Goal: Transaction & Acquisition: Purchase product/service

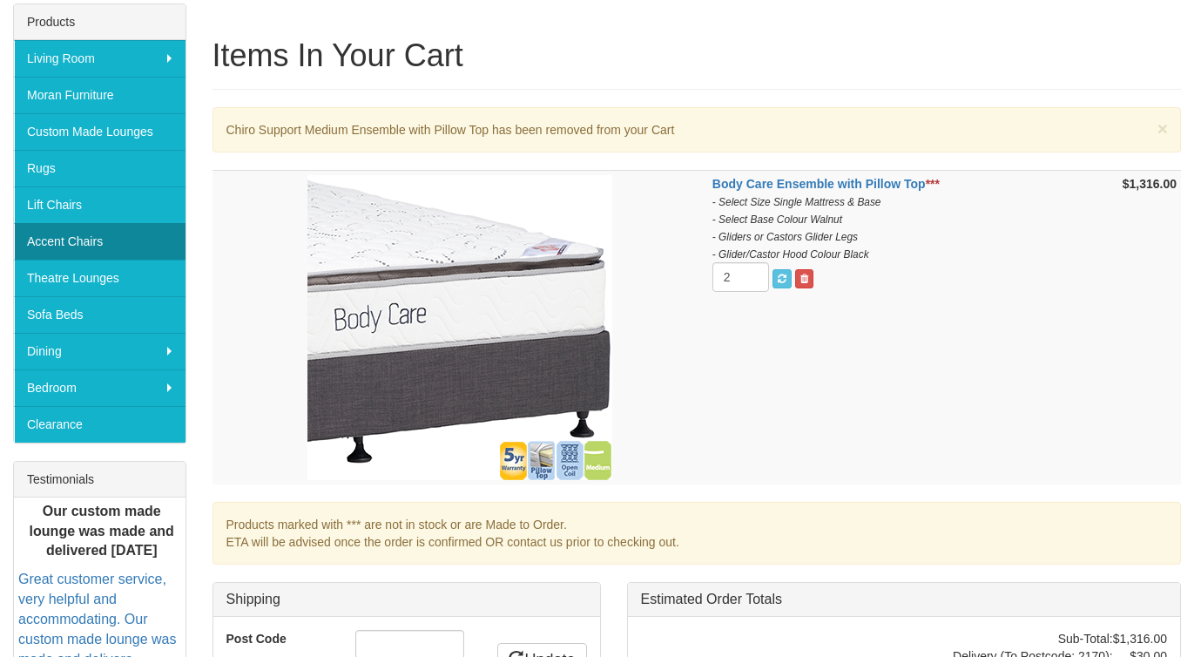
scroll to position [284, 0]
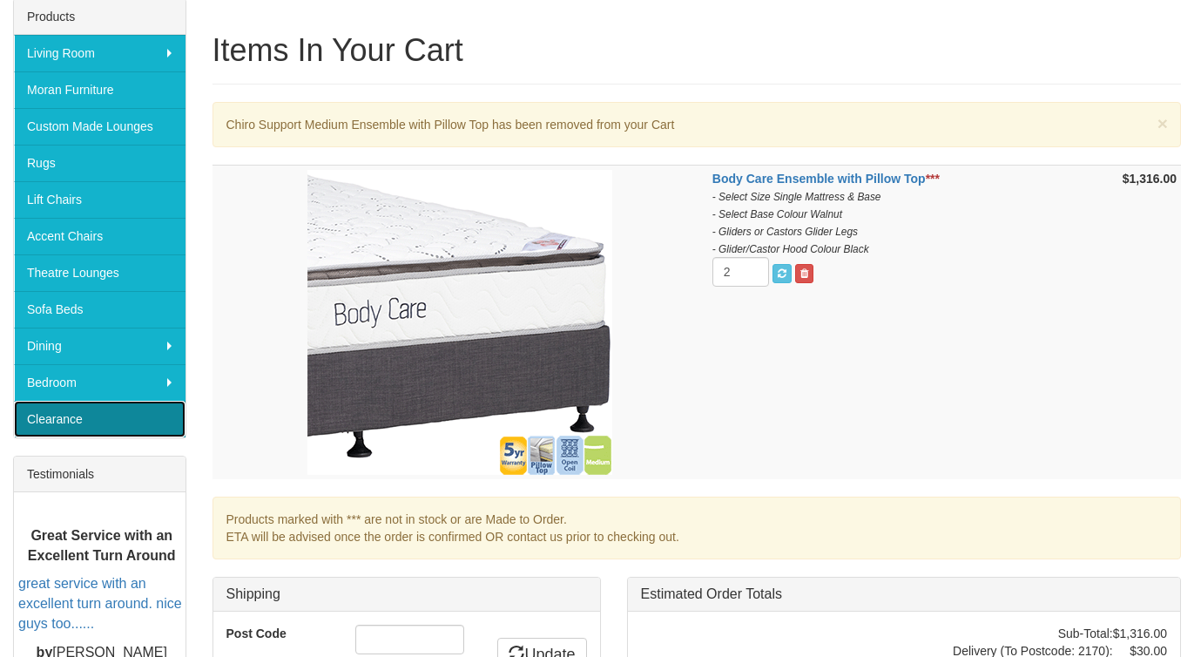
click at [97, 422] on link "Clearance" at bounding box center [100, 419] width 172 height 37
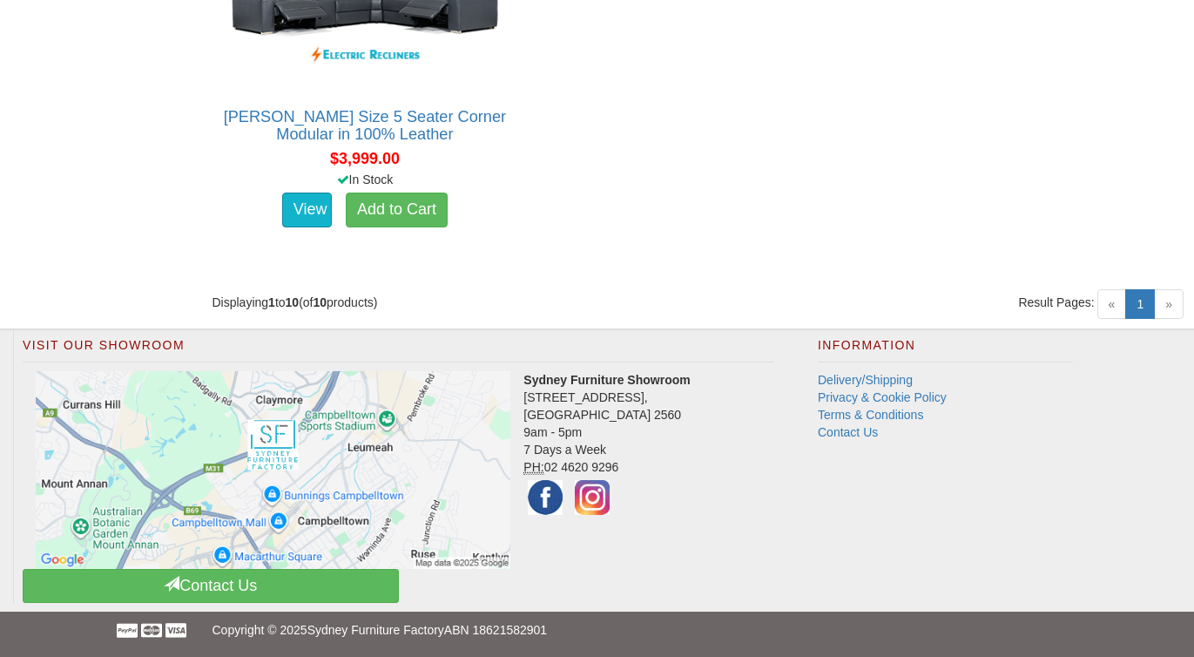
scroll to position [1887, 0]
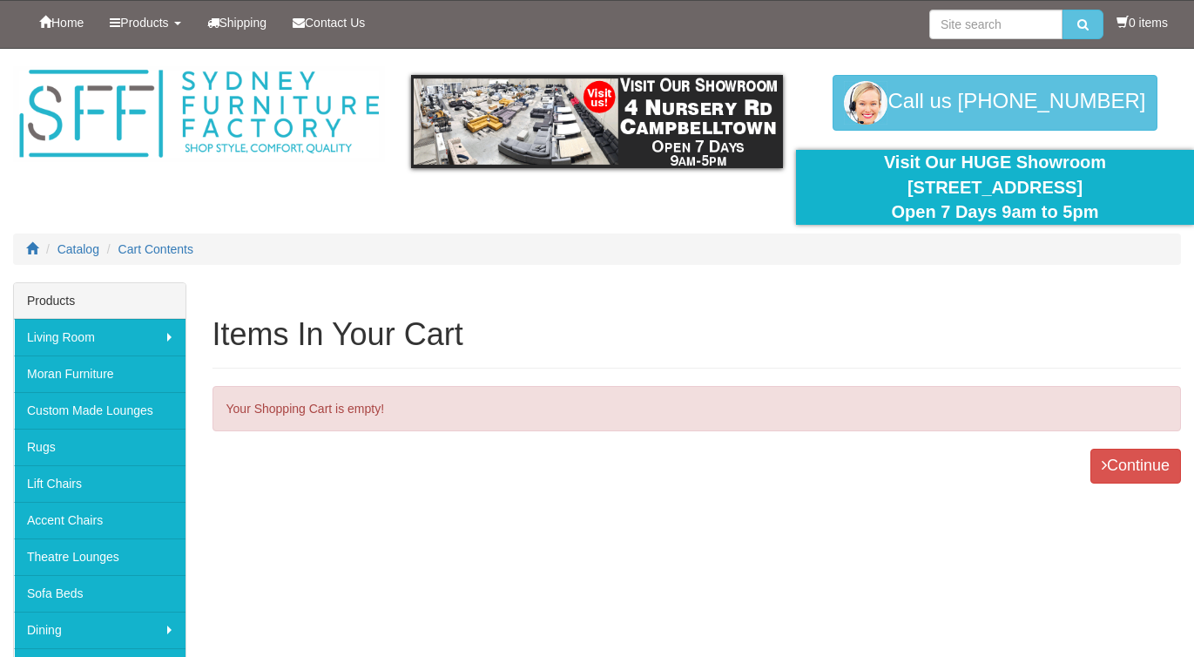
scroll to position [212, 0]
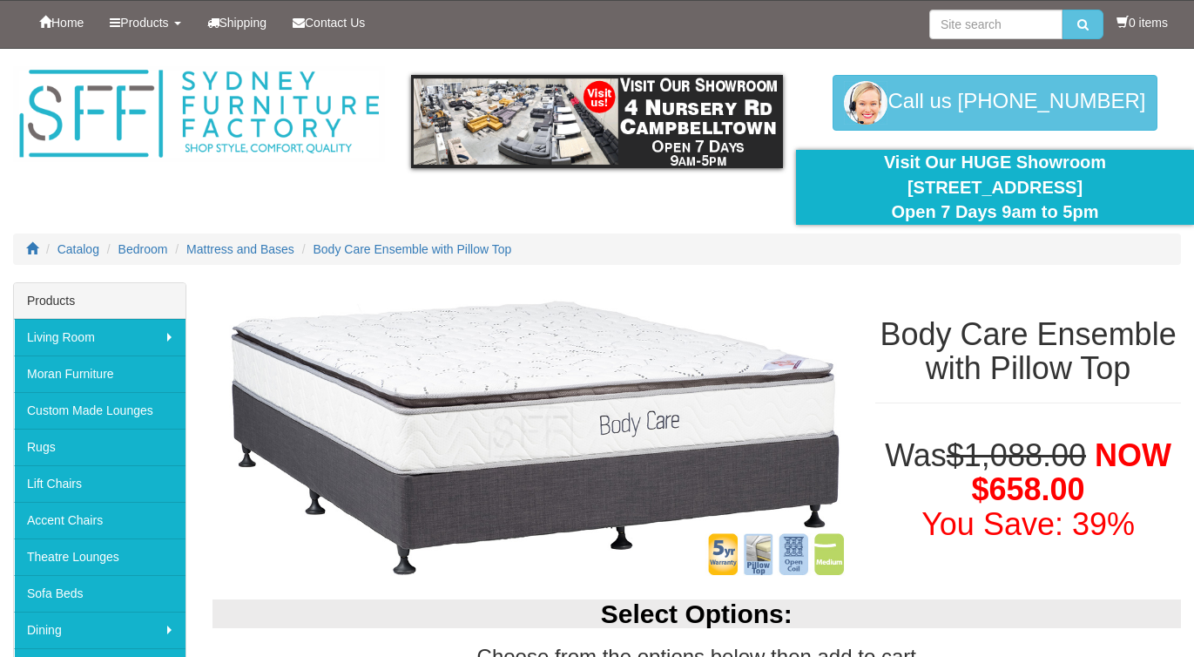
select select "1208"
select select "1161"
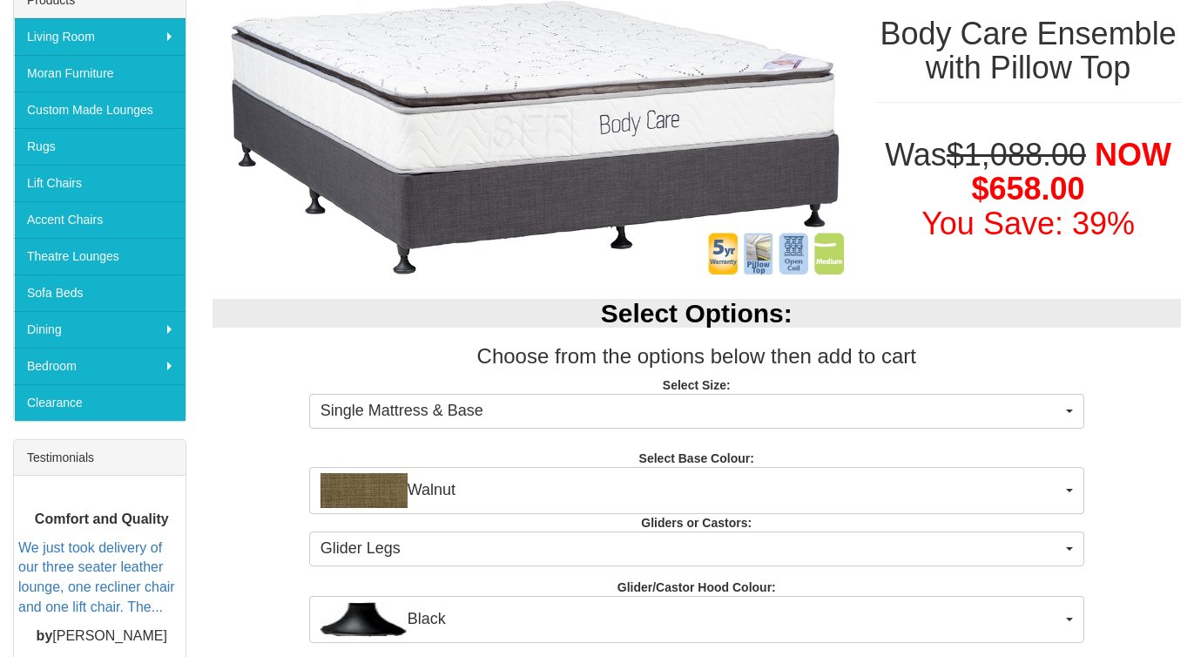
scroll to position [297, 0]
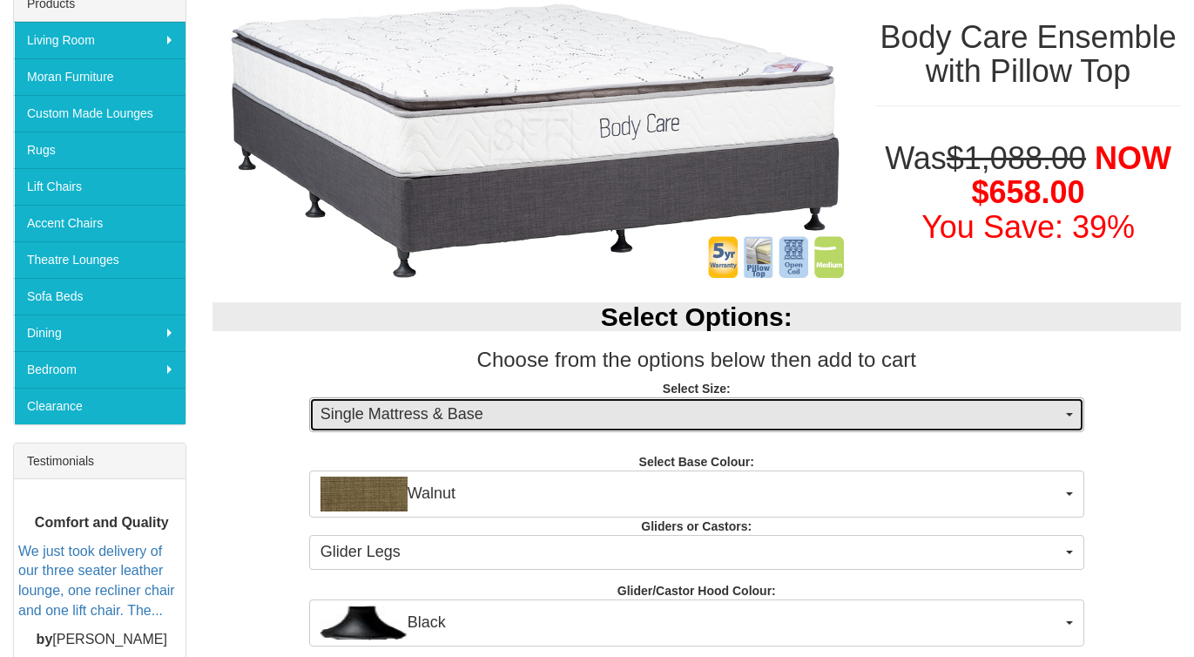
click at [496, 406] on span "Single Mattress & Base" at bounding box center [690, 414] width 741 height 23
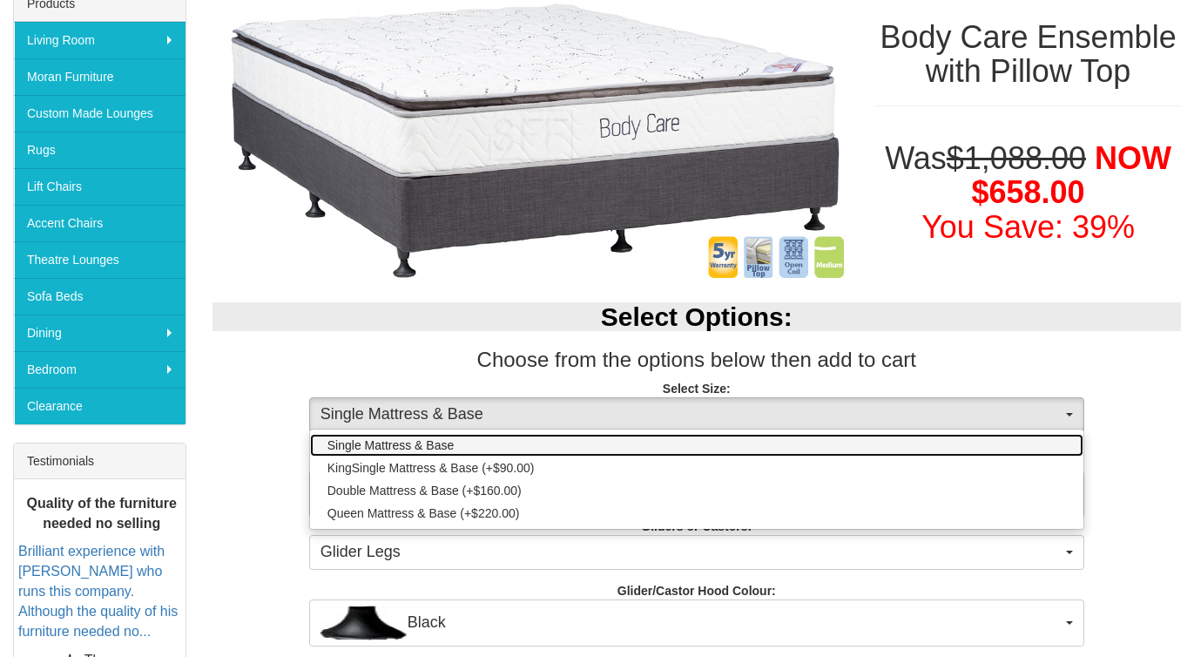
click at [428, 443] on span "Single Mattress & Base" at bounding box center [390, 444] width 127 height 17
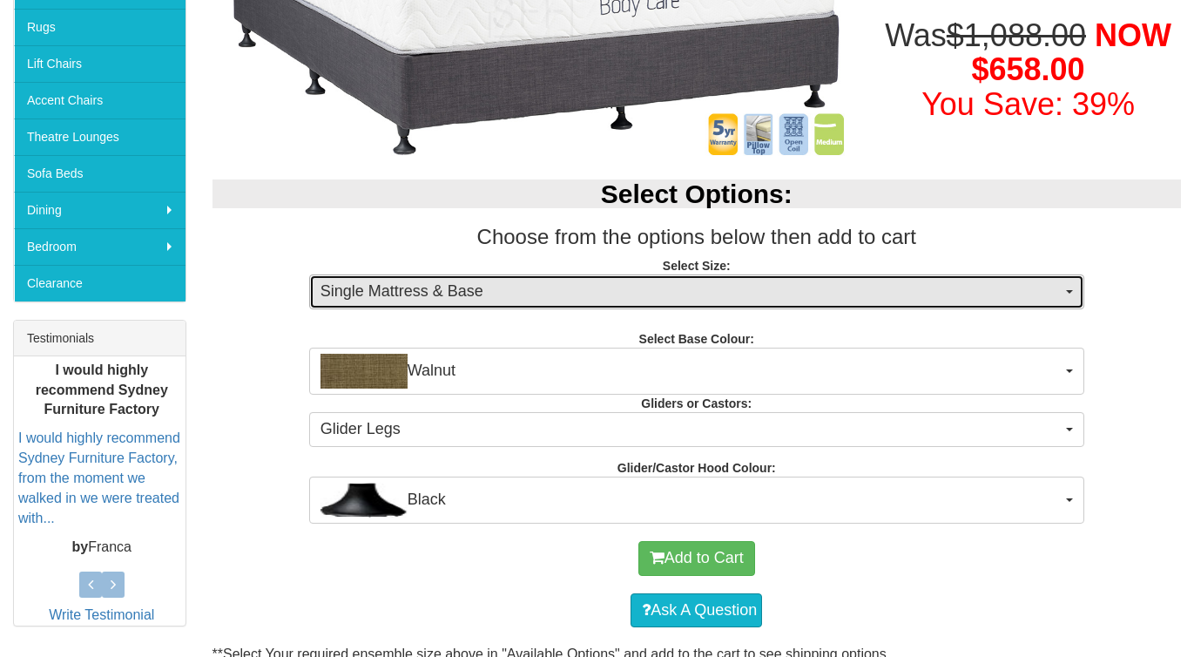
scroll to position [436, 0]
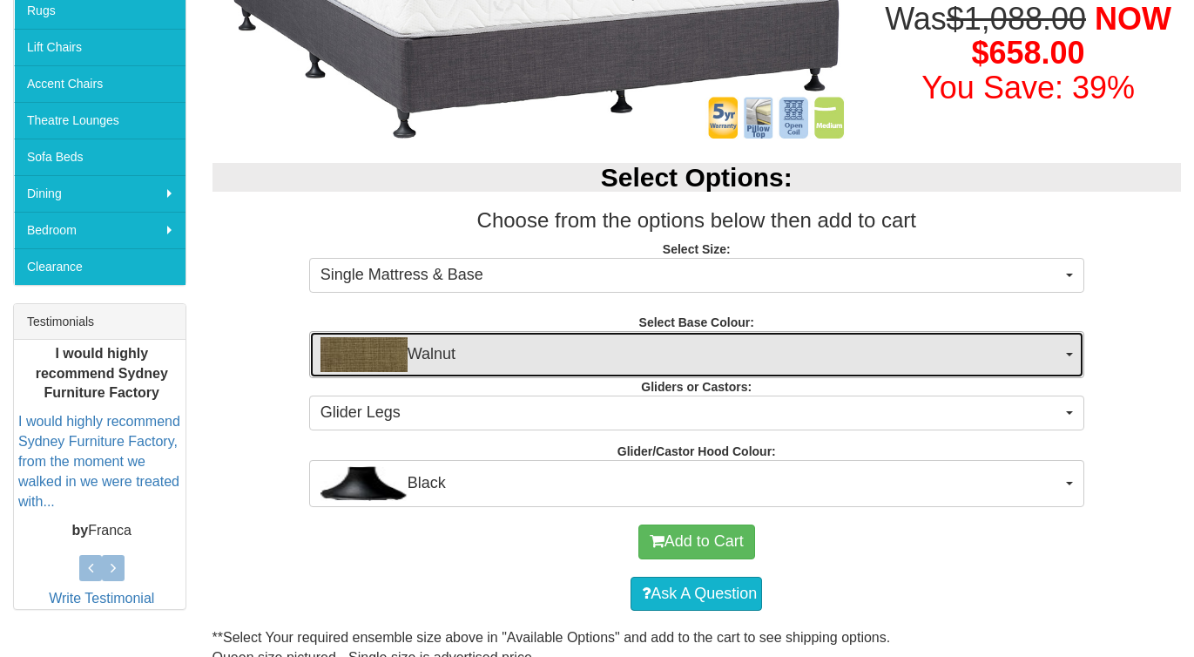
click at [492, 355] on span "Walnut" at bounding box center [690, 354] width 741 height 35
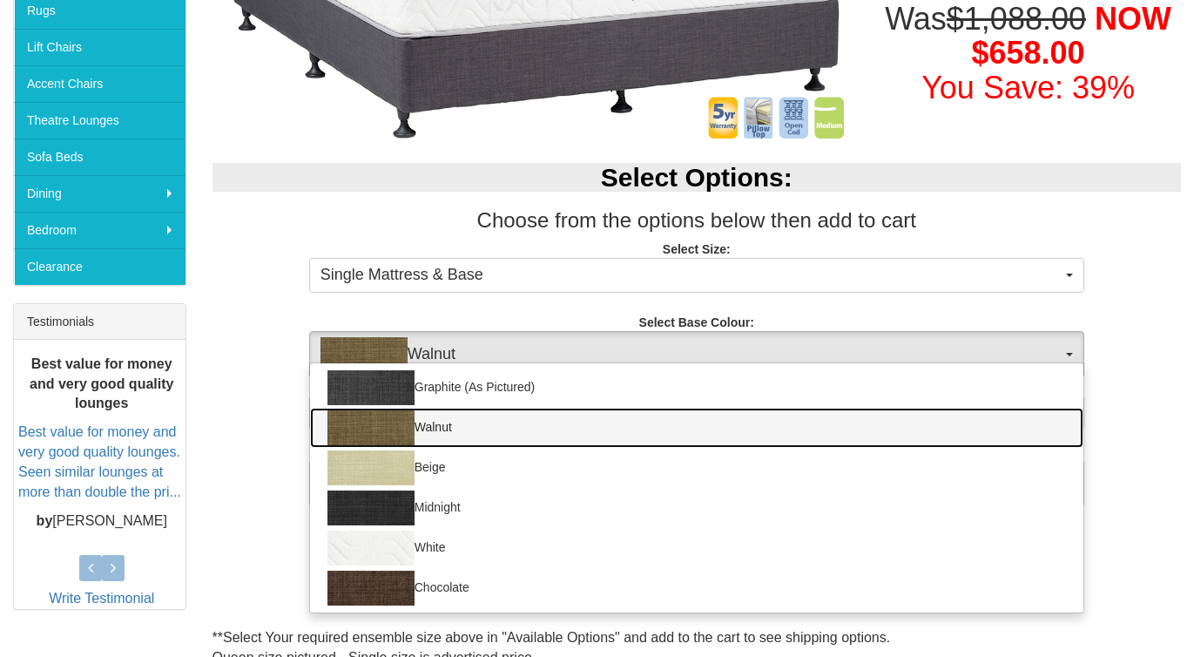
click at [451, 424] on link "Walnut" at bounding box center [696, 428] width 773 height 40
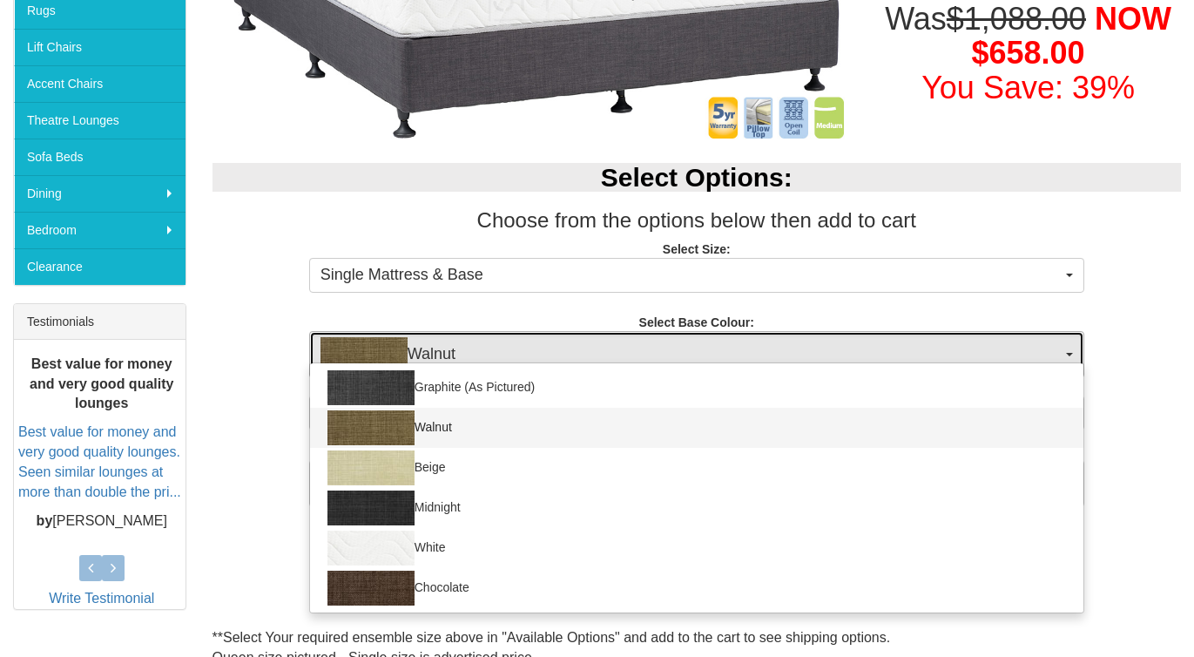
select select "1208"
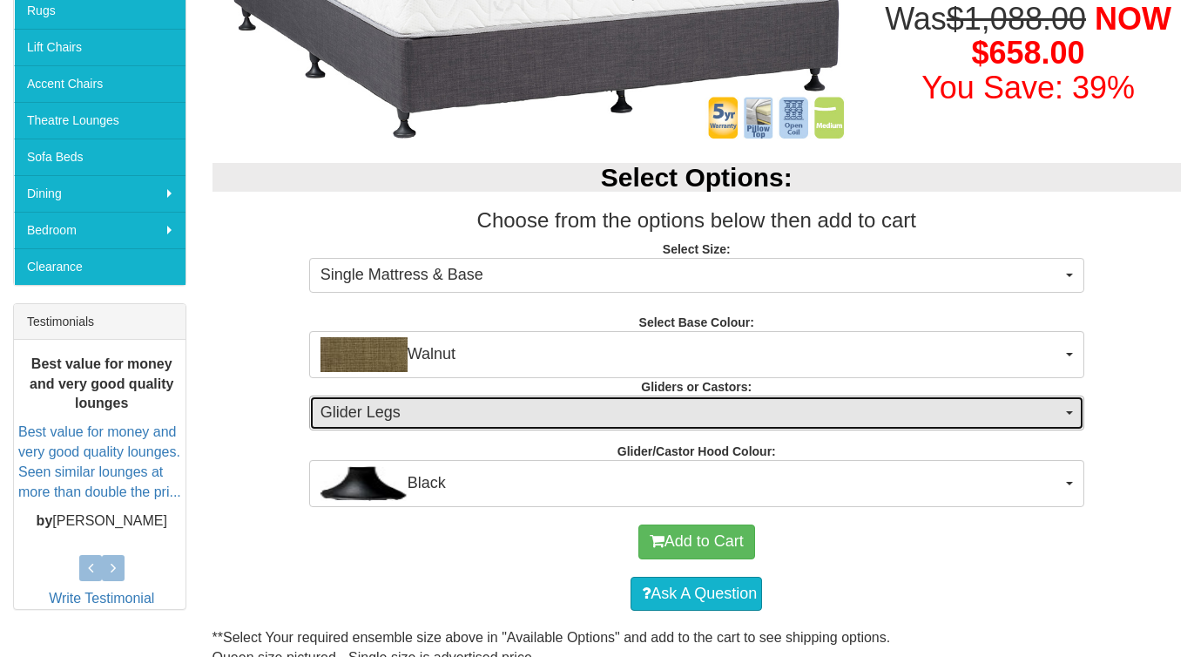
click at [412, 410] on span "Glider Legs" at bounding box center [690, 412] width 741 height 23
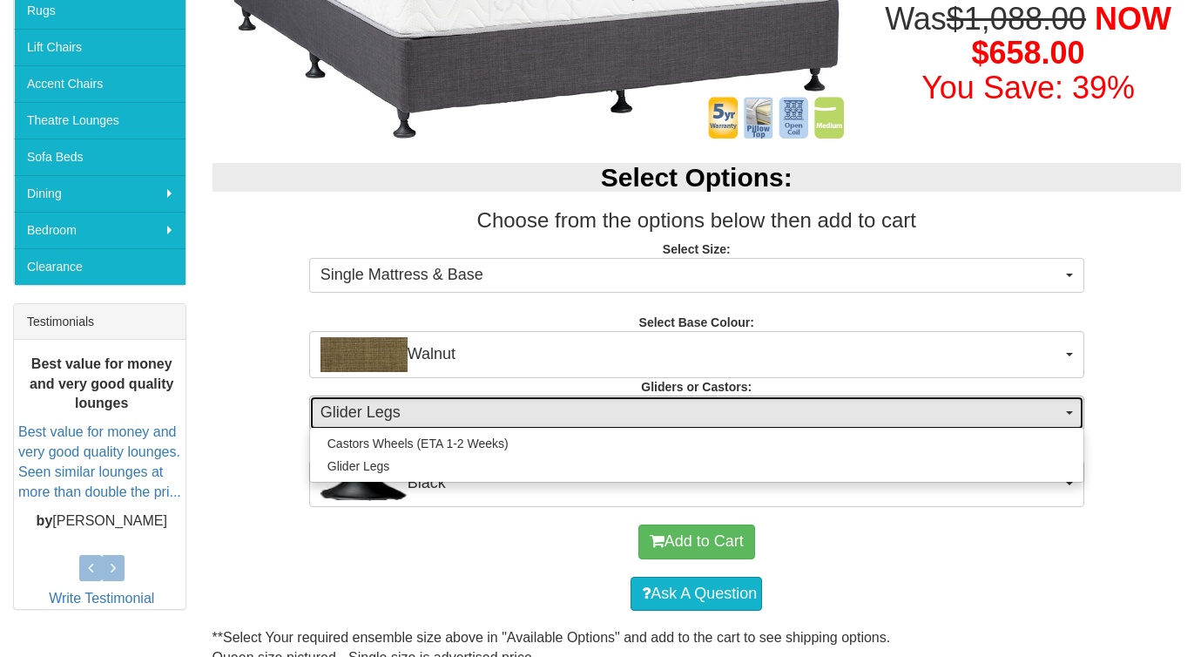
click at [412, 410] on span "Glider Legs" at bounding box center [690, 412] width 741 height 23
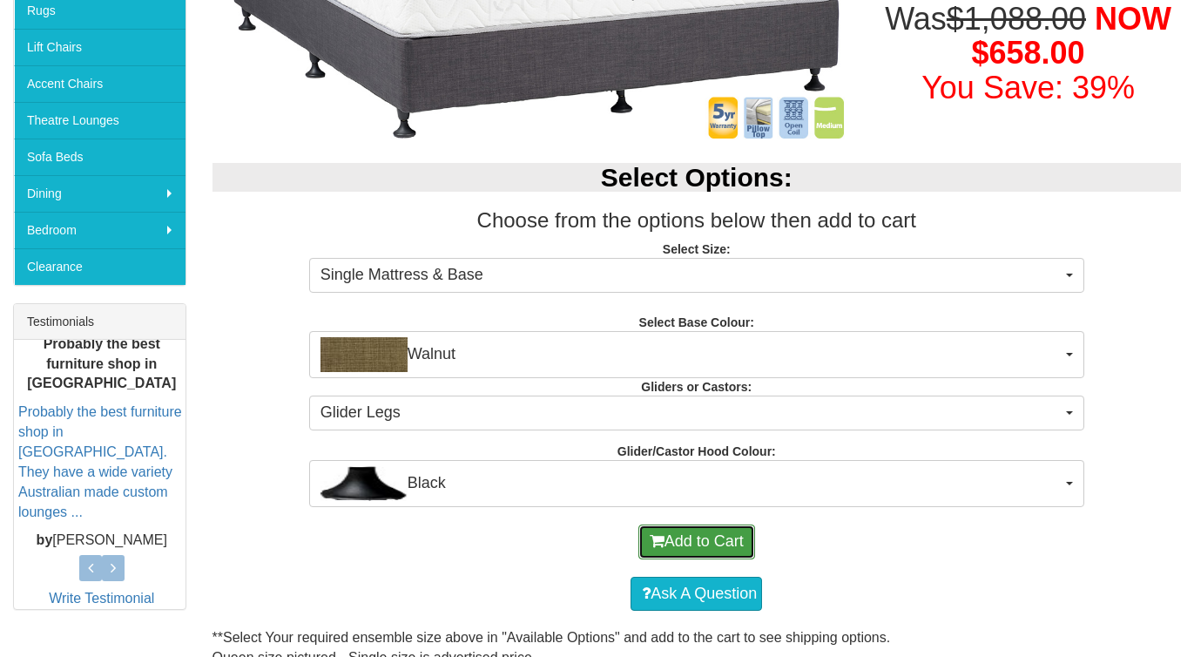
click at [698, 537] on button "Add to Cart" at bounding box center [696, 541] width 117 height 35
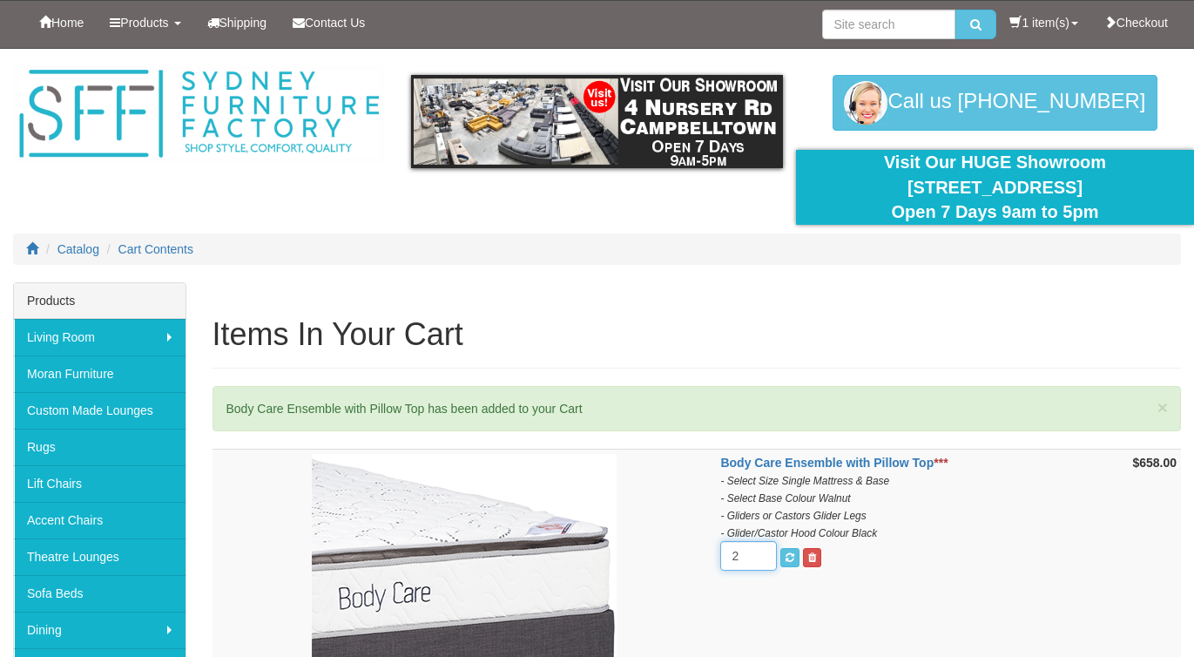
type input "2"
click at [759, 550] on input "2" at bounding box center [748, 556] width 57 height 30
click at [791, 552] on span "submit" at bounding box center [790, 557] width 9 height 10
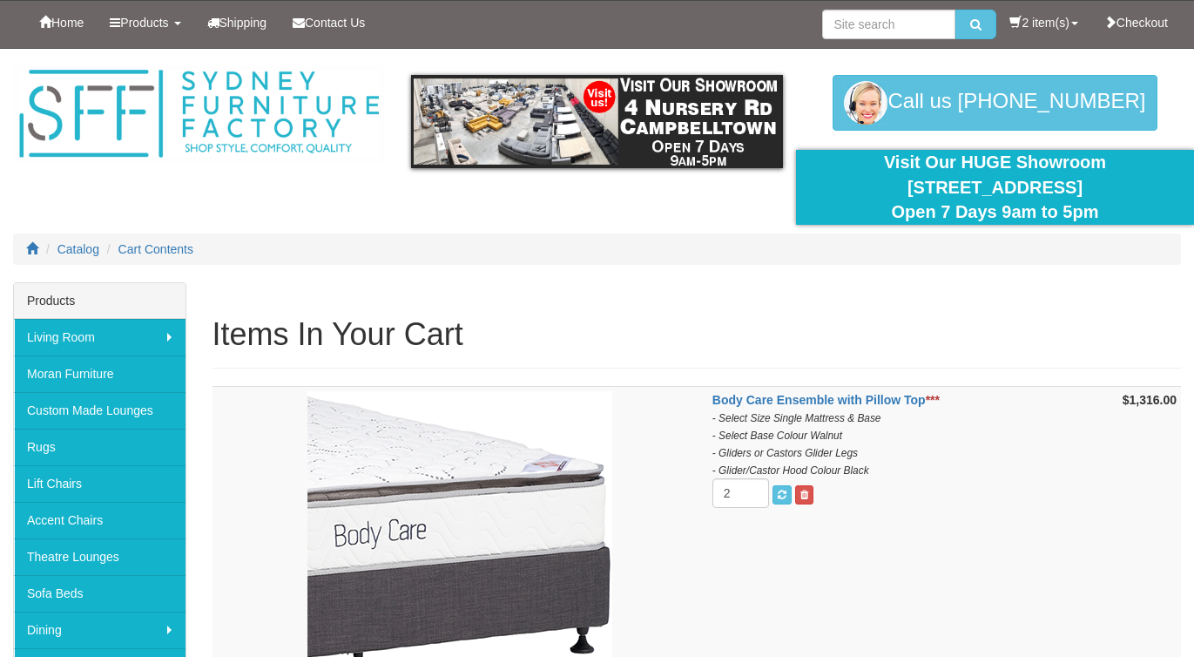
scroll to position [3, 0]
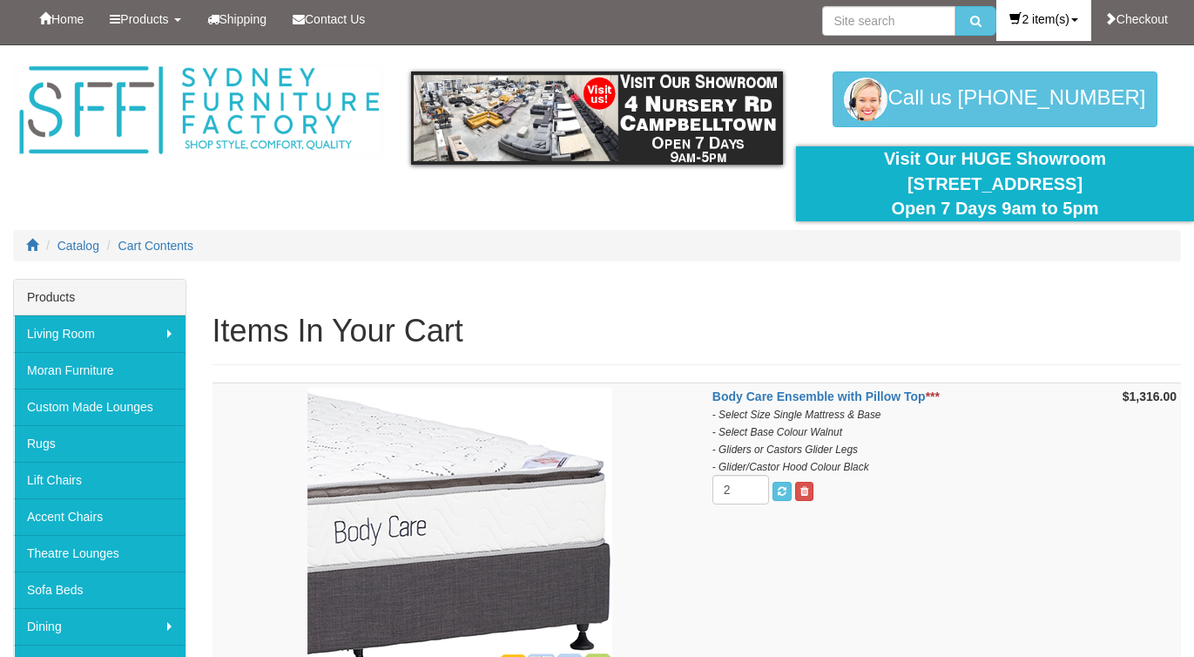
click at [1052, 21] on link "2 item(s)" at bounding box center [1043, 19] width 94 height 44
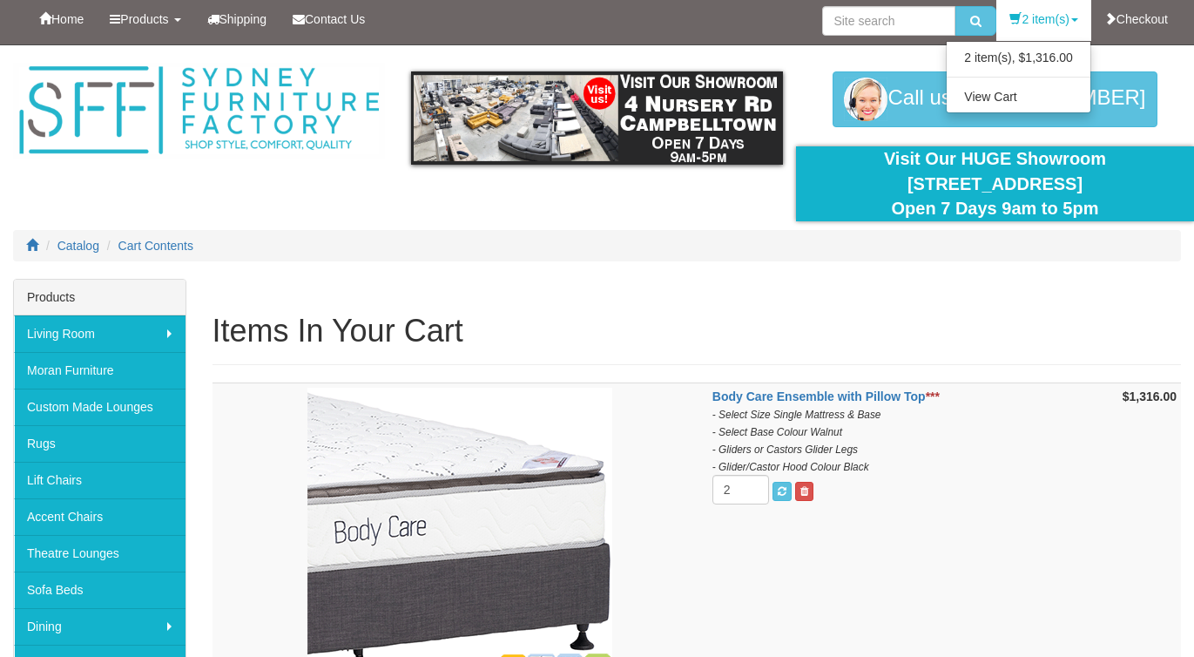
click at [1151, 75] on div "Call us 02 4620 9296 02 4620 9296" at bounding box center [995, 99] width 398 height 56
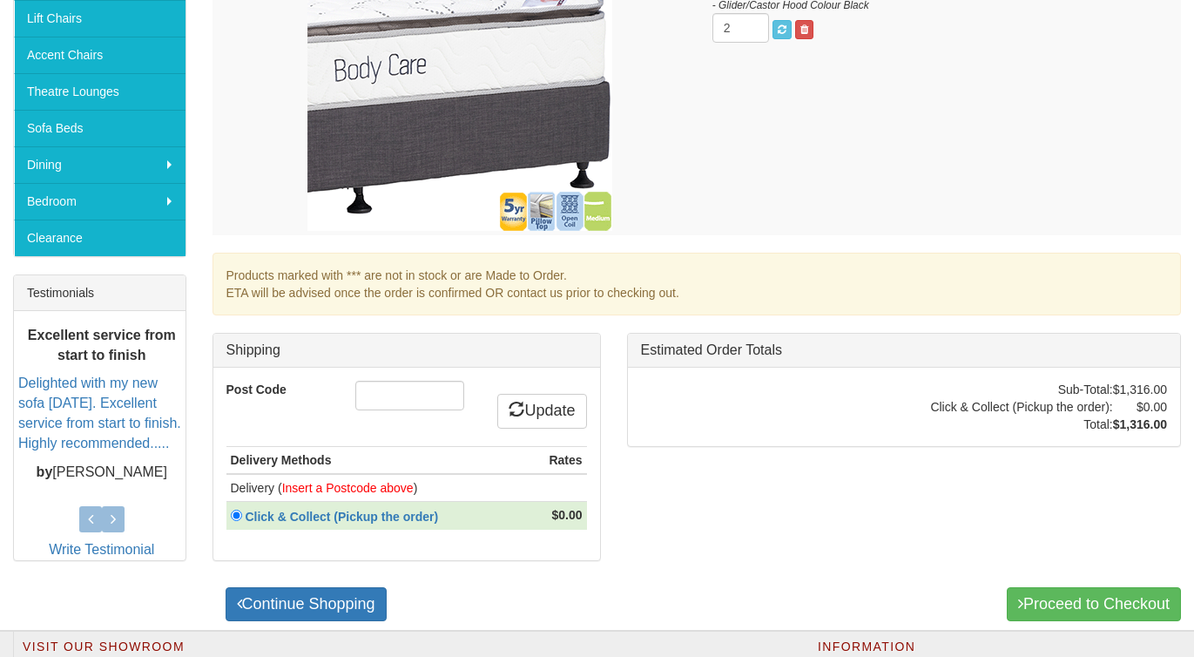
scroll to position [466, 0]
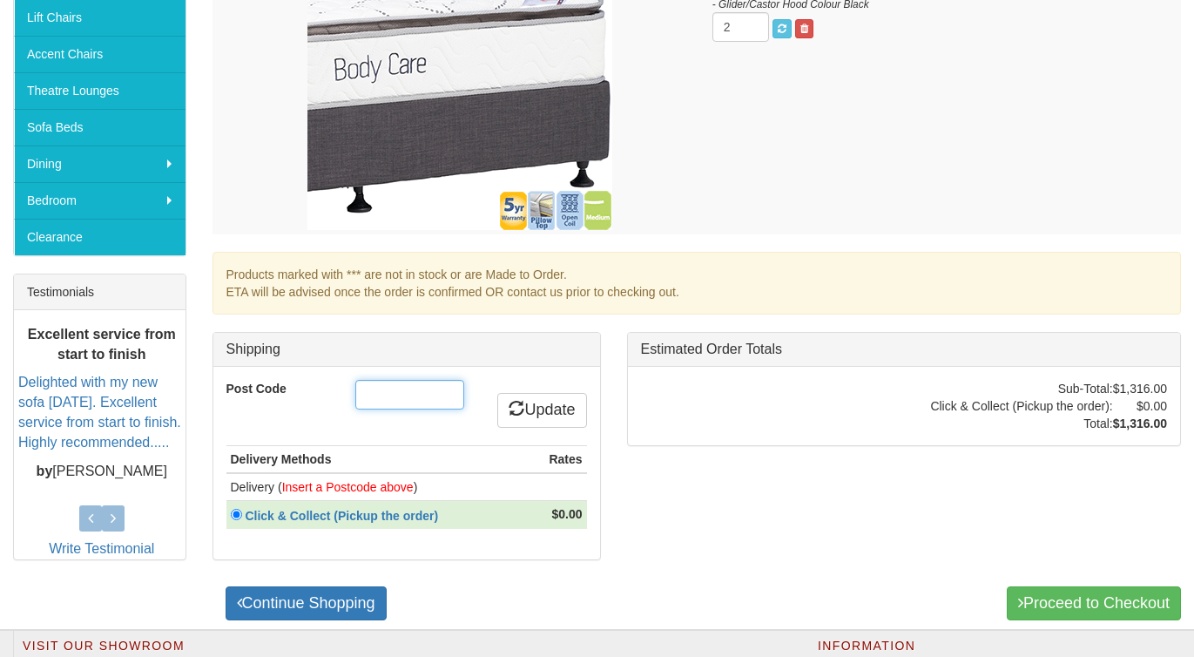
click at [412, 395] on input "Post Code" at bounding box center [409, 395] width 109 height 30
type input "2170"
click at [553, 416] on link "Update" at bounding box center [541, 410] width 89 height 35
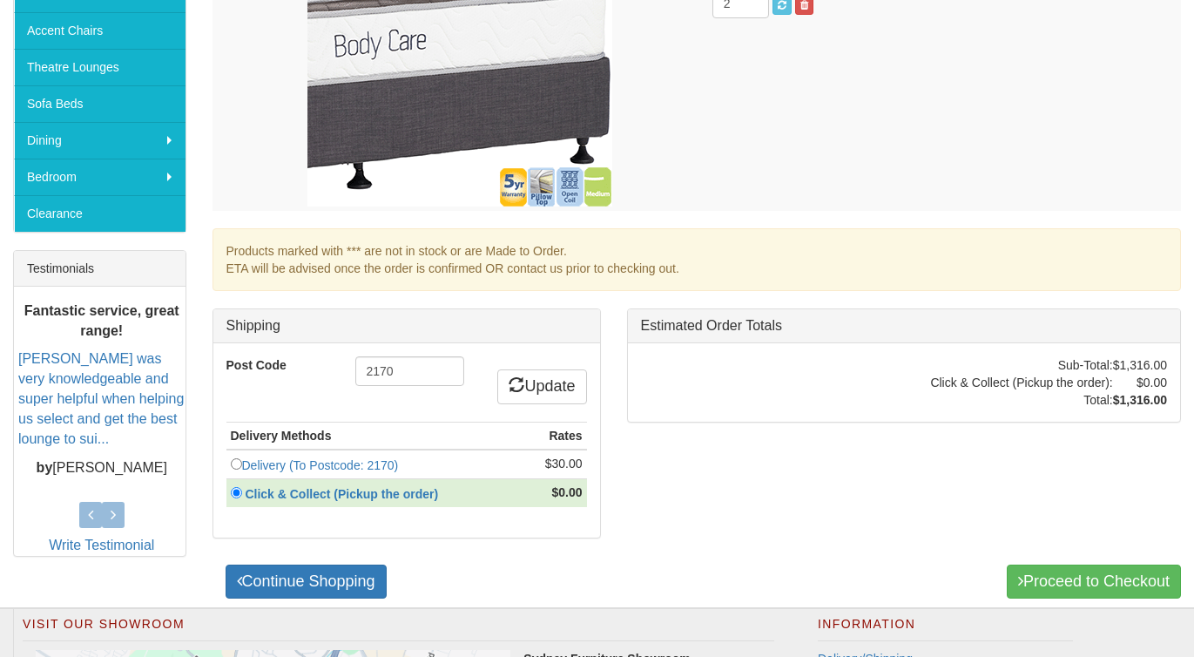
scroll to position [494, 0]
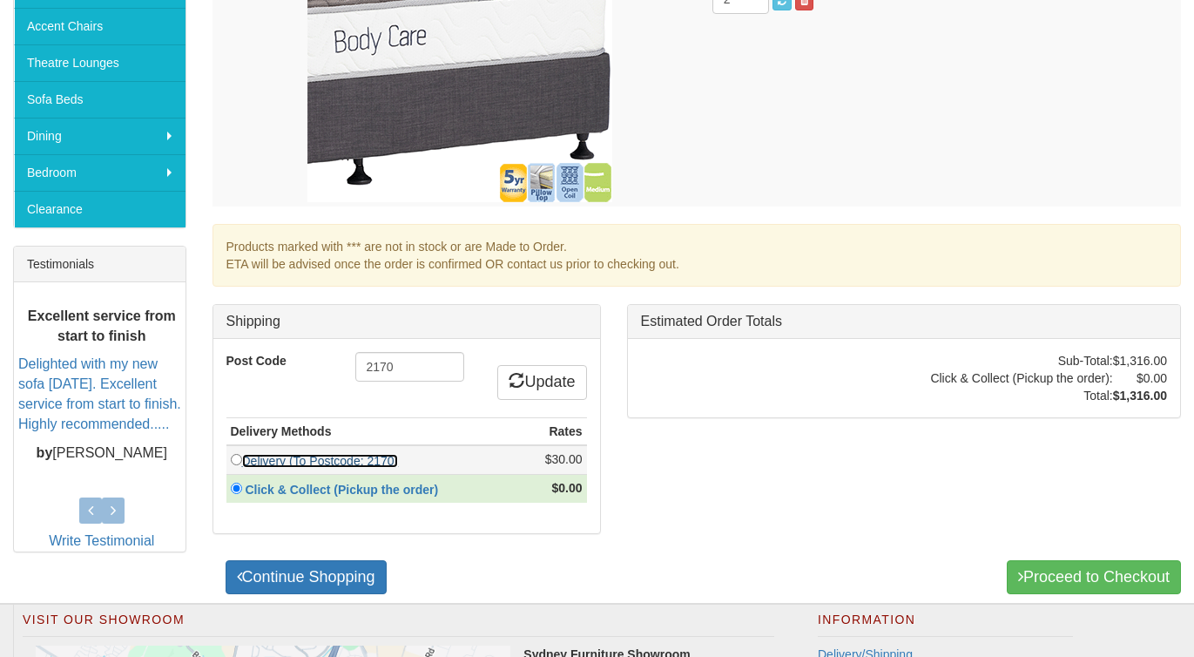
click at [335, 459] on link "Delivery (To Postcode: 2170)" at bounding box center [320, 461] width 157 height 14
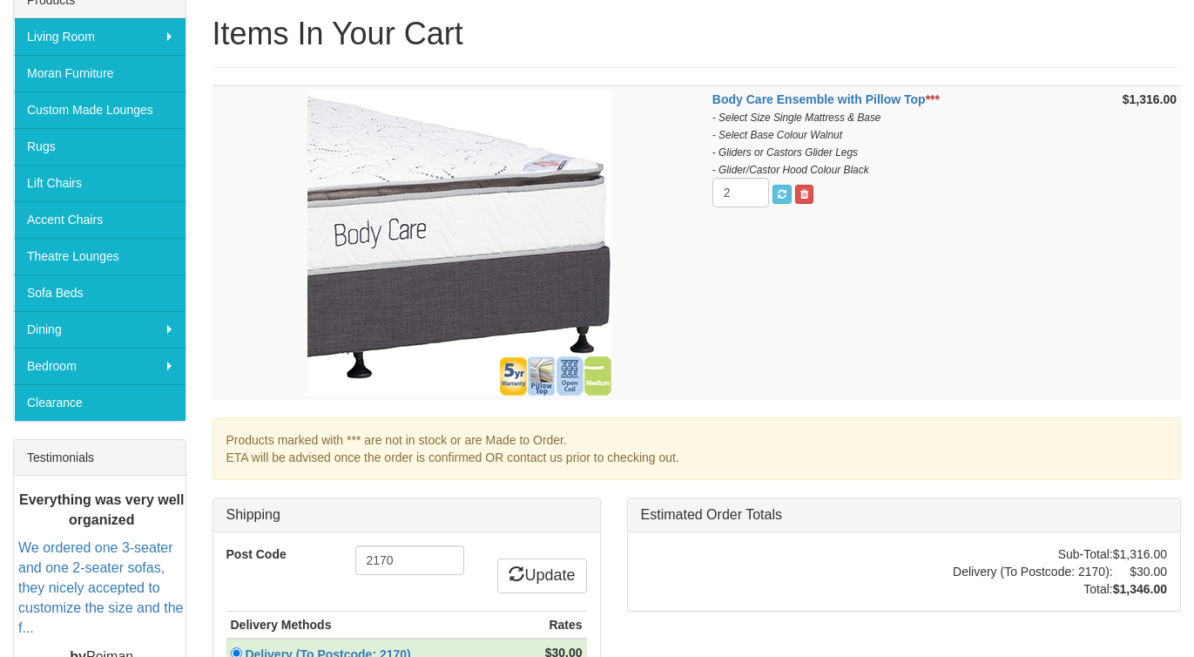
scroll to position [314, 0]
